Goal: Check status

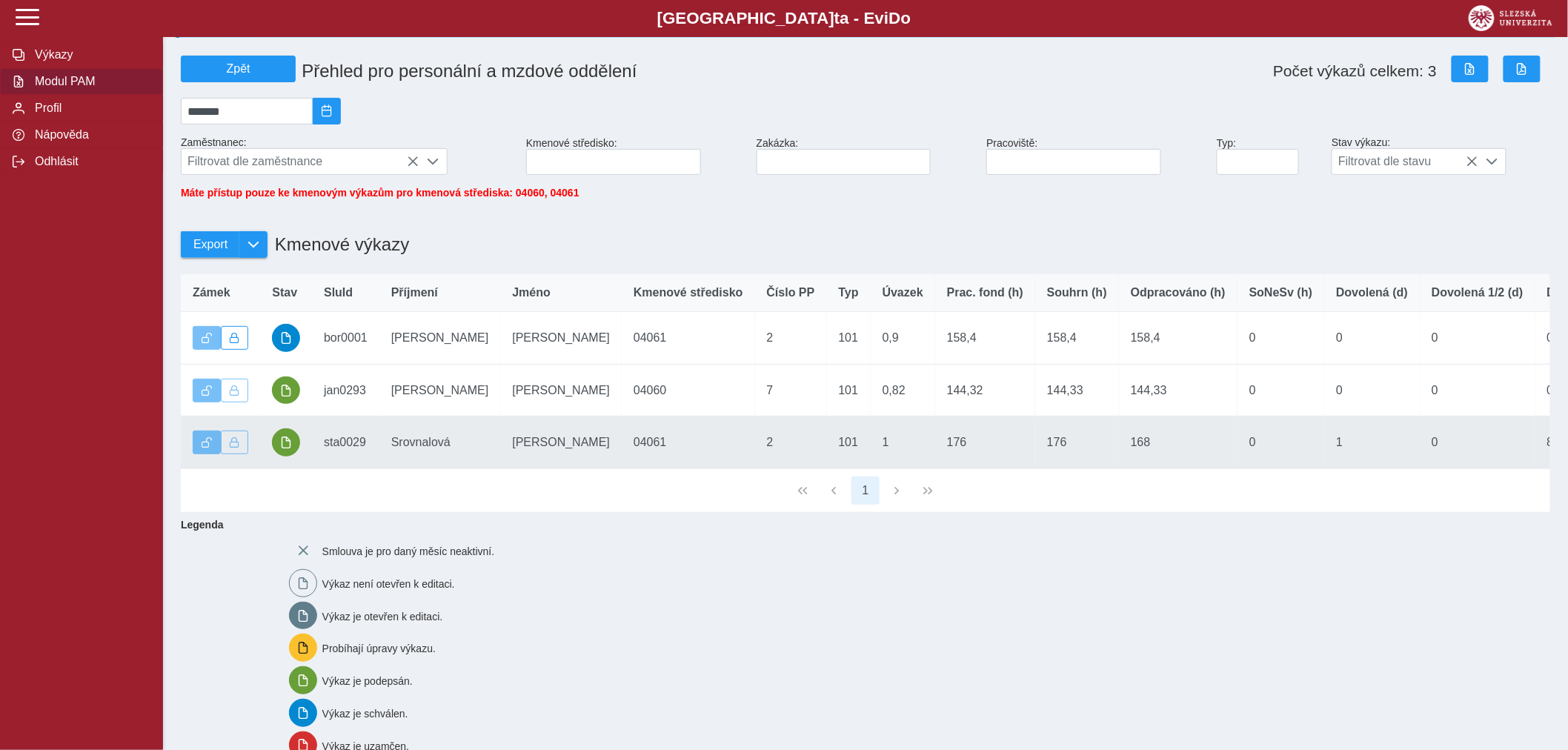
scroll to position [165, 0]
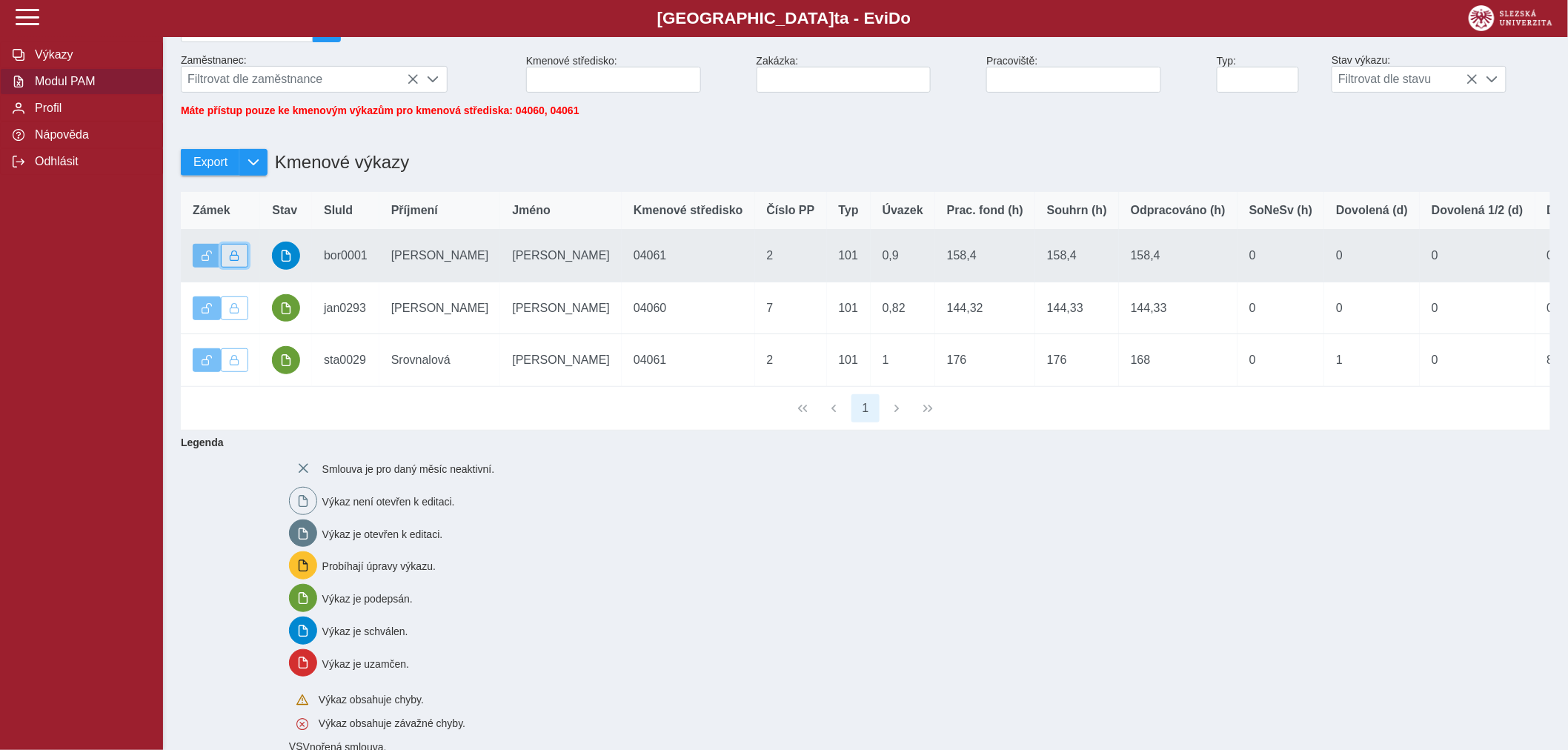
click at [232, 261] on span "button" at bounding box center [235, 256] width 10 height 10
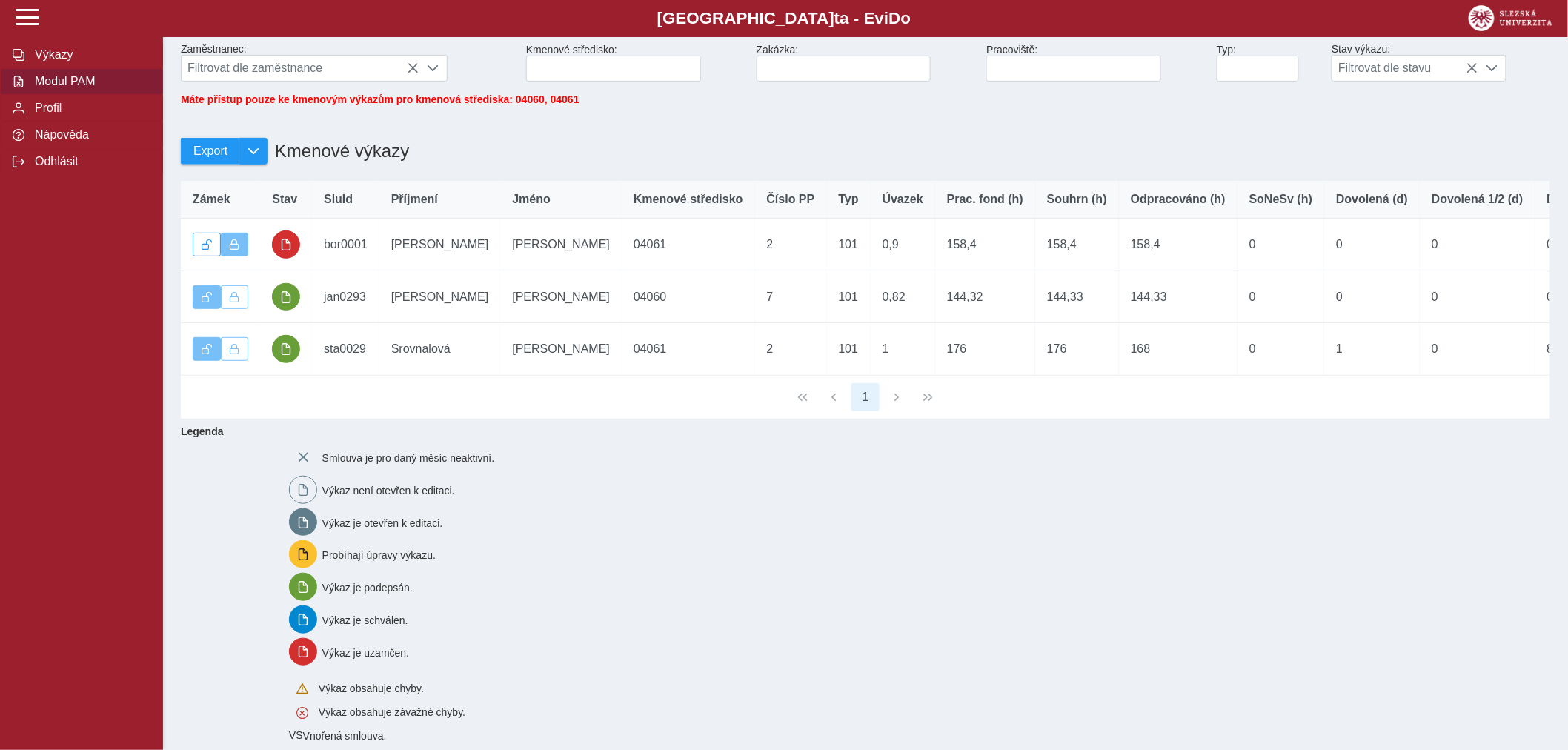
scroll to position [239, 0]
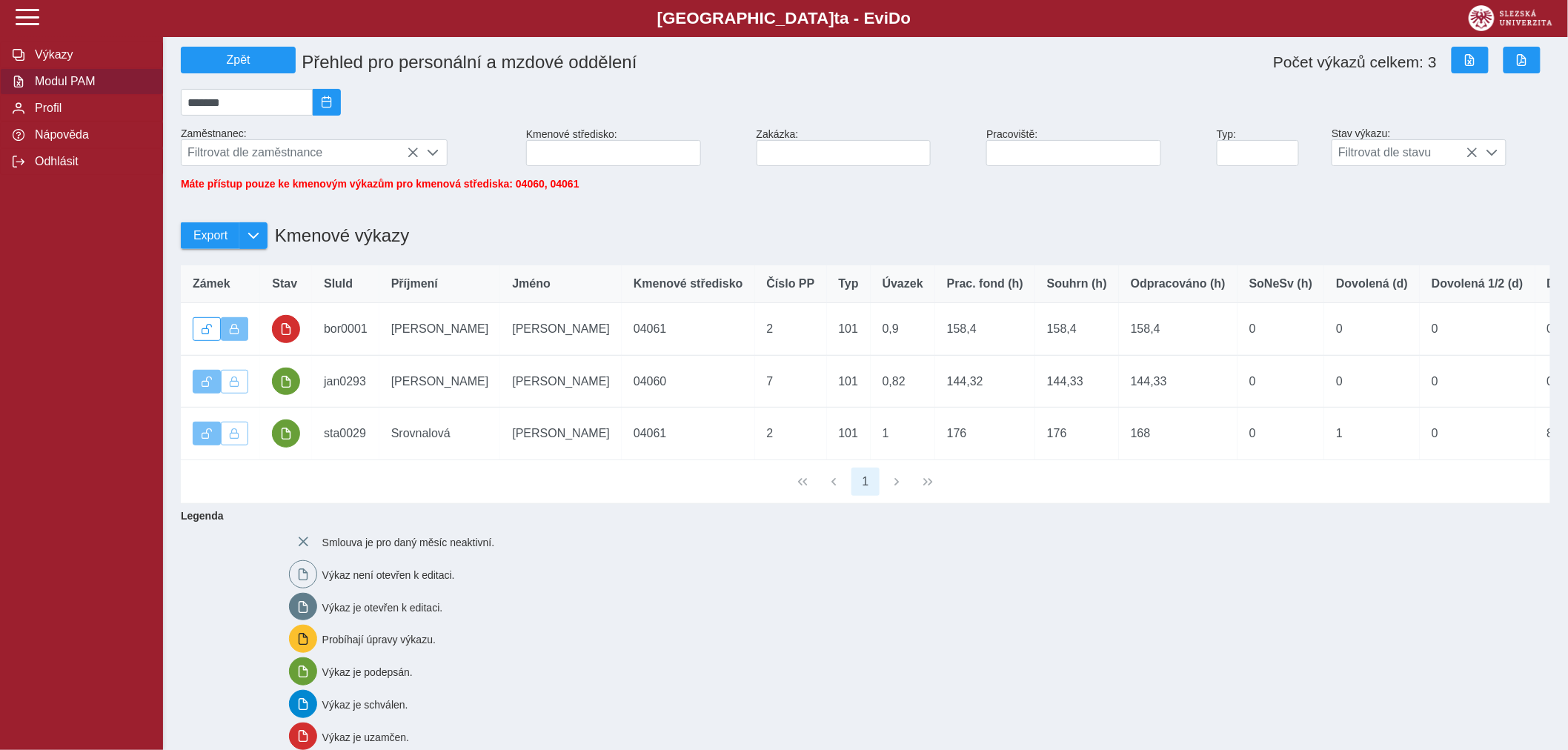
scroll to position [165, 0]
